Goal: Information Seeking & Learning: Learn about a topic

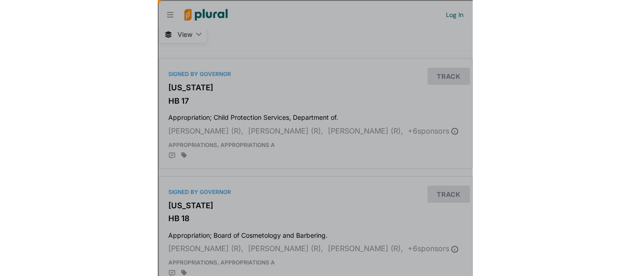
scroll to position [0, 9]
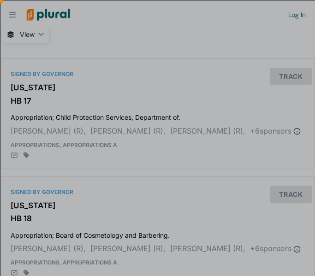
click at [224, 274] on div at bounding box center [157, 218] width 315 height 115
click at [79, 274] on div at bounding box center [157, 218] width 315 height 115
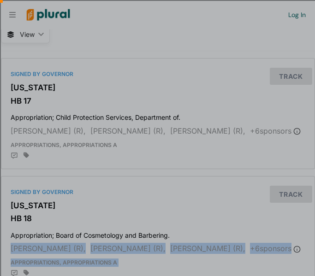
drag, startPoint x: 10, startPoint y: 274, endPoint x: 0, endPoint y: 277, distance: 10.5
click at [0, 276] on html "Request Demo Create Account Log In Organization Personal ic_keyboard_arrow_down…" at bounding box center [157, 209] width 315 height 419
click at [44, 231] on div at bounding box center [157, 218] width 315 height 115
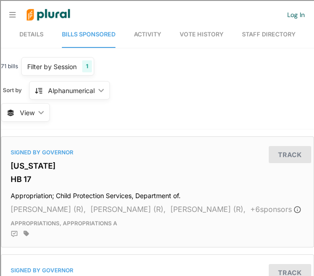
scroll to position [0, 0]
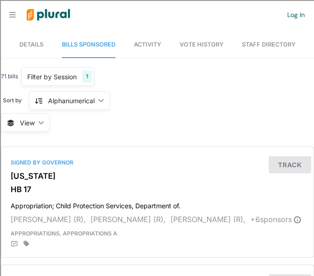
click at [33, 47] on span "Details" at bounding box center [31, 44] width 24 height 7
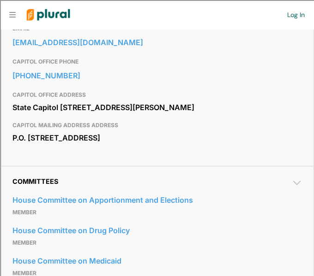
scroll to position [358, 0]
